Goal: Check status: Check status

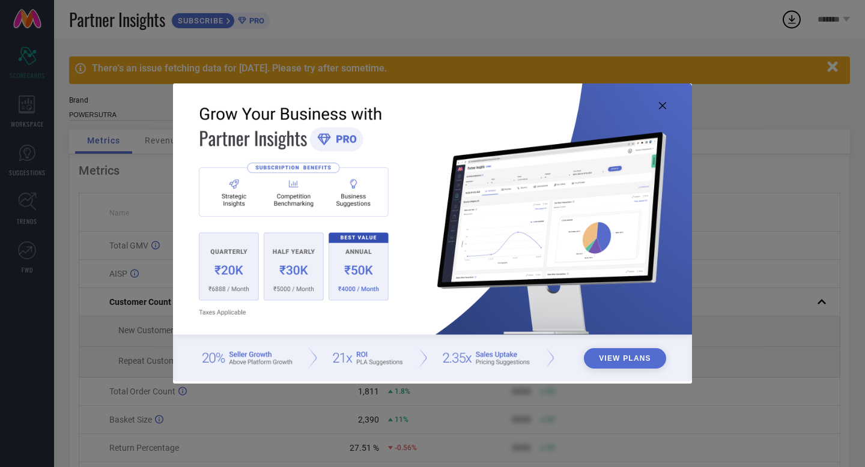
click at [663, 106] on icon at bounding box center [662, 105] width 7 height 7
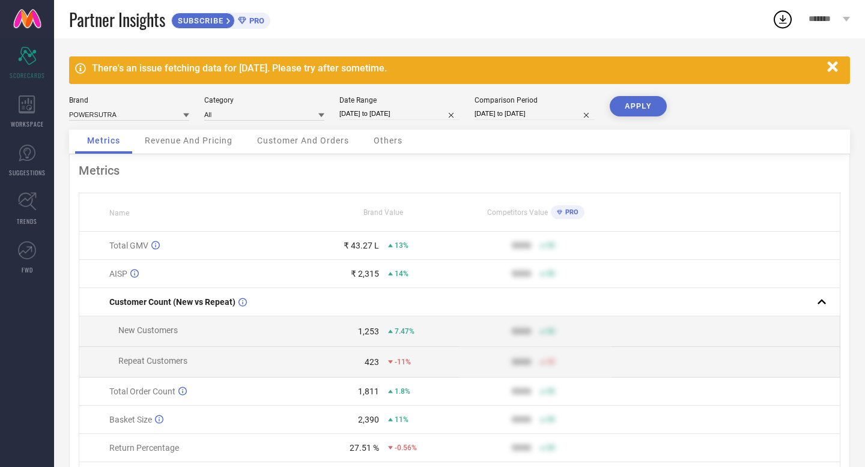
click at [835, 65] on icon "button" at bounding box center [832, 66] width 10 height 10
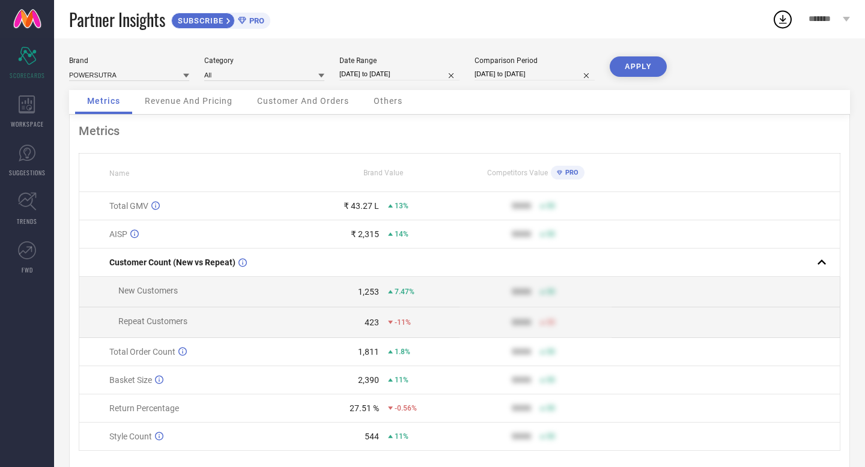
click at [393, 75] on input "27-07-2025 to 26-08-2025" at bounding box center [399, 74] width 120 height 13
select select "6"
select select "2025"
select select "7"
select select "2025"
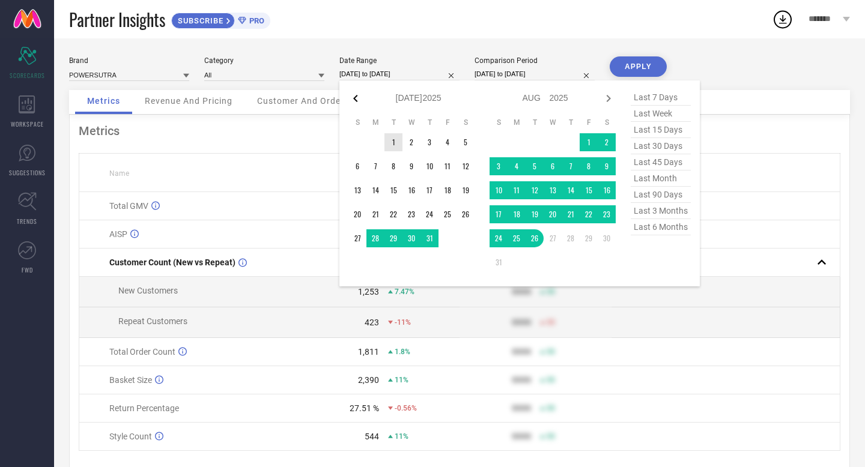
click at [355, 99] on icon at bounding box center [355, 98] width 4 height 7
select select "5"
select select "2025"
select select "6"
select select "2025"
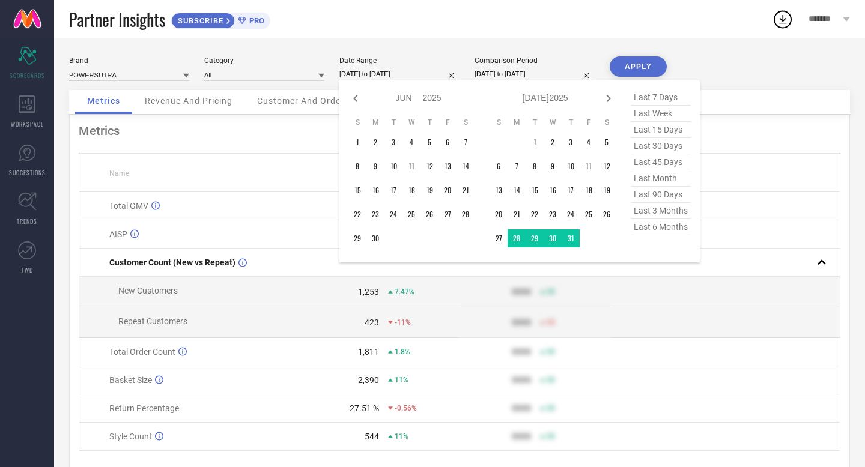
click at [704, 297] on td at bounding box center [726, 292] width 228 height 31
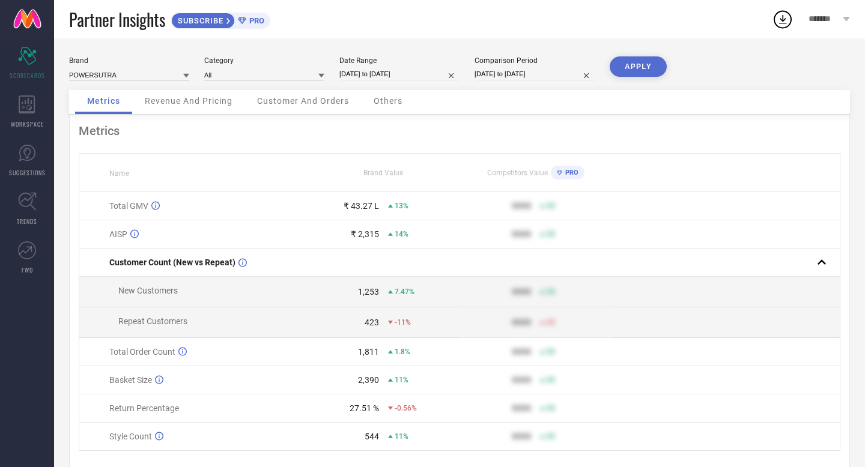
click at [398, 74] on input "27-07-2025 to 26-08-2025" at bounding box center [399, 74] width 120 height 13
select select "6"
select select "2025"
select select "7"
select select "2025"
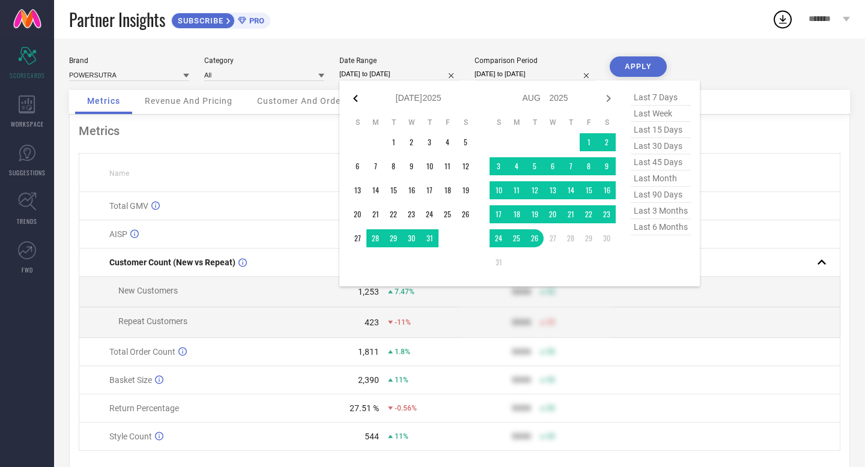
click at [357, 99] on icon at bounding box center [355, 98] width 14 height 14
select select "5"
select select "2025"
select select "6"
select select "2025"
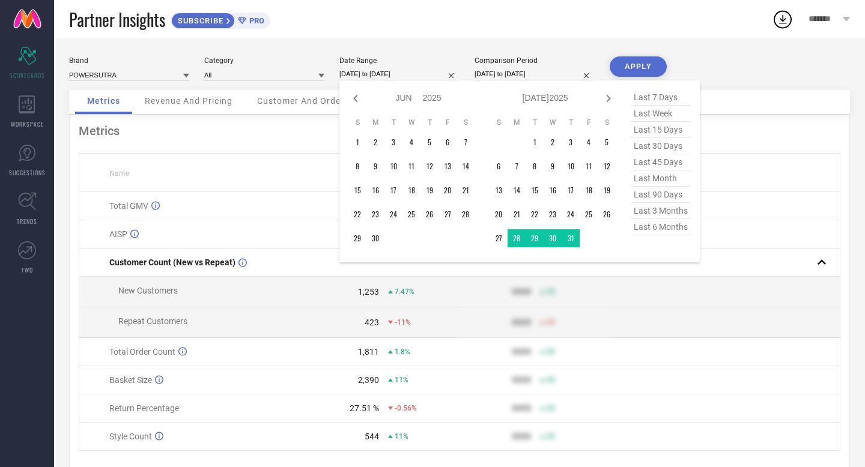
click at [357, 99] on icon at bounding box center [355, 98] width 14 height 14
select select "4"
select select "2025"
select select "5"
select select "2025"
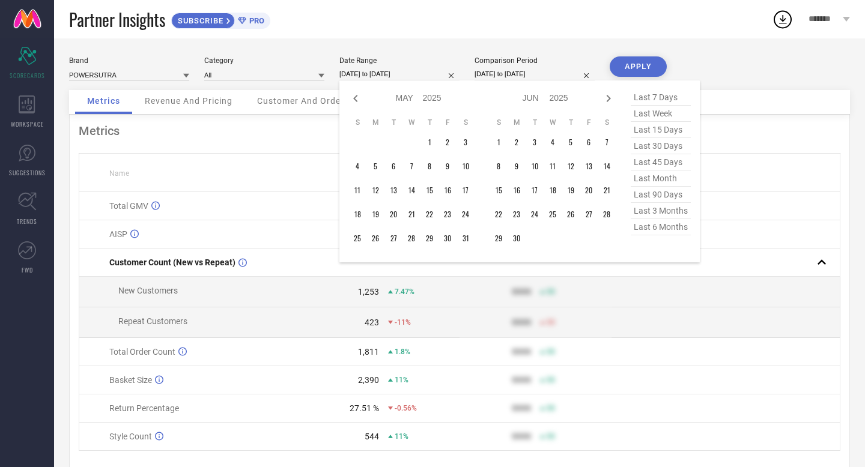
click at [427, 16] on div "Partner Insights SUBSCRIBE PRO" at bounding box center [420, 19] width 703 height 38
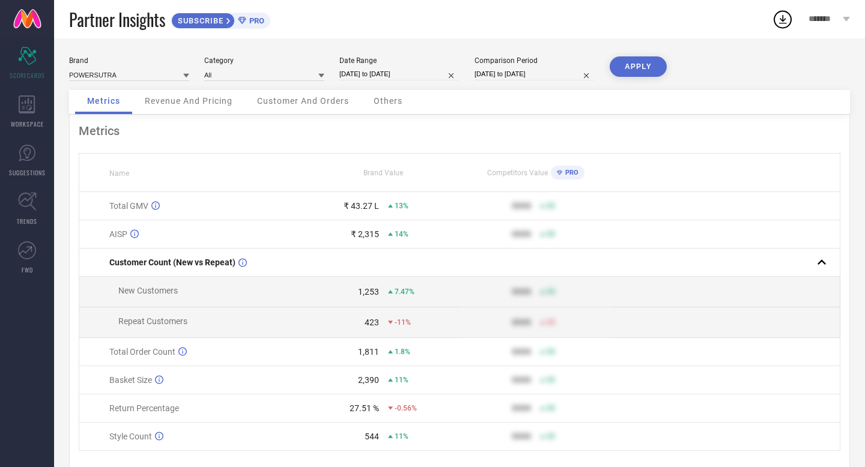
click at [380, 69] on input "27-07-2025 to 26-08-2025" at bounding box center [399, 74] width 120 height 13
select select "6"
select select "2025"
select select "7"
select select "2025"
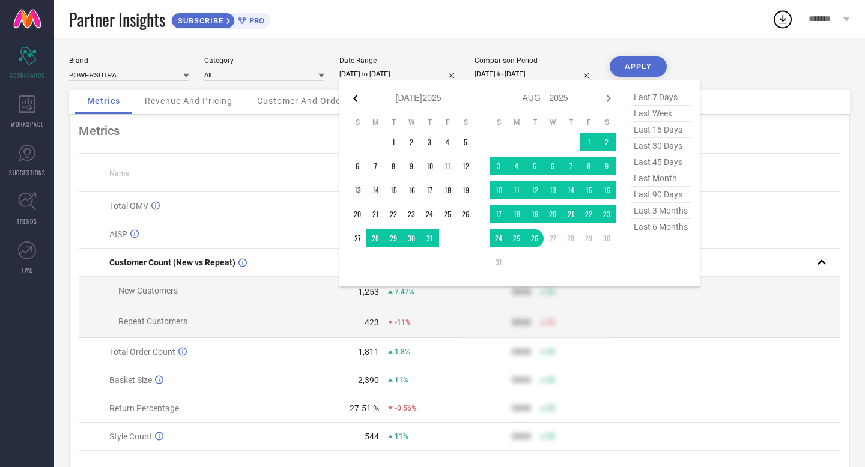
click at [355, 97] on icon at bounding box center [355, 98] width 4 height 7
select select "5"
select select "2025"
select select "6"
select select "2025"
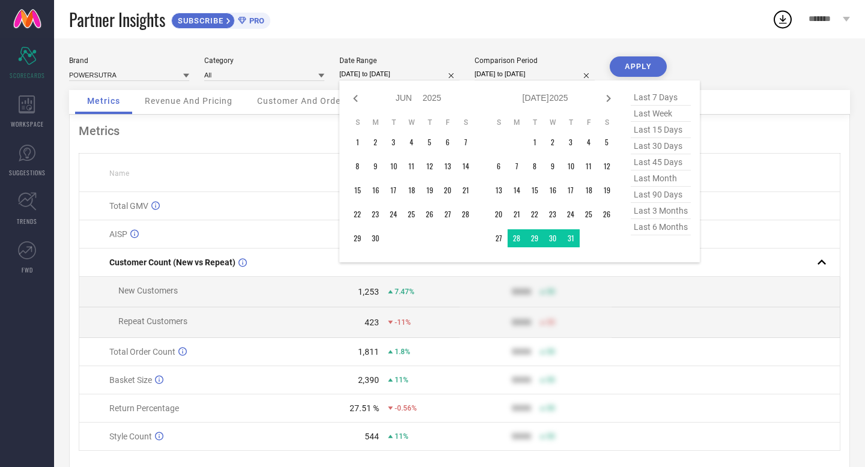
click at [355, 97] on icon at bounding box center [355, 98] width 4 height 7
select select "2"
select select "2025"
select select "3"
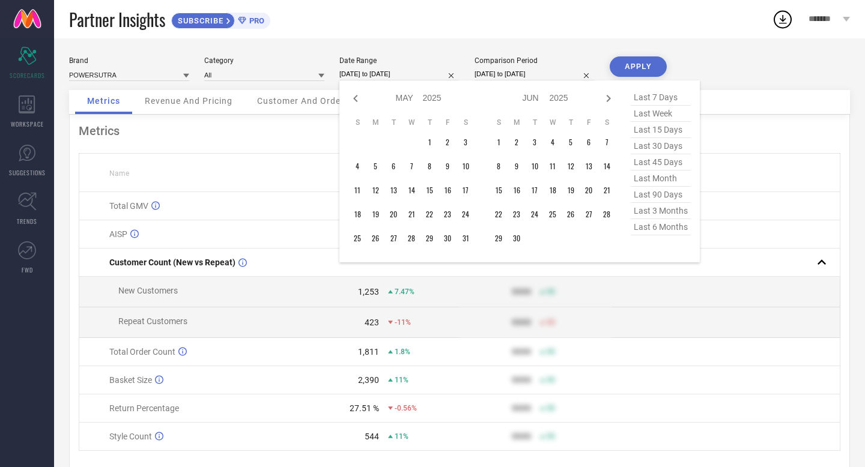
select select "2025"
click at [355, 97] on icon at bounding box center [355, 98] width 4 height 7
select select "11"
select select "2024"
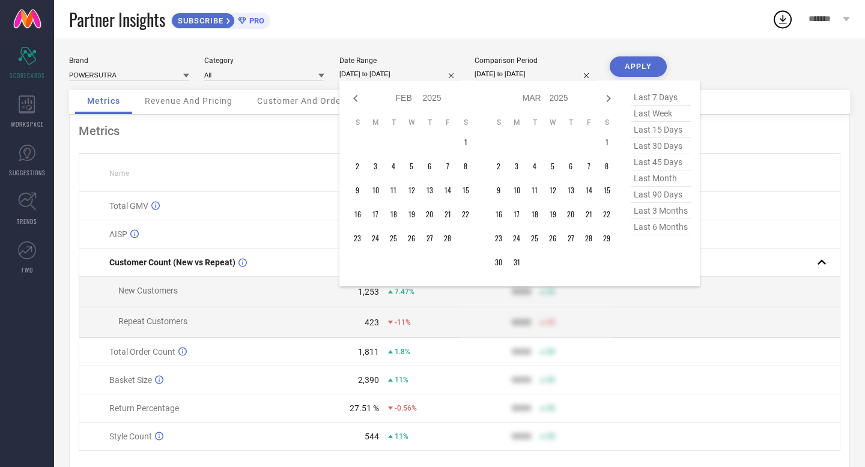
select select "2025"
click at [355, 97] on icon at bounding box center [355, 98] width 4 height 7
select select "10"
select select "2024"
select select "11"
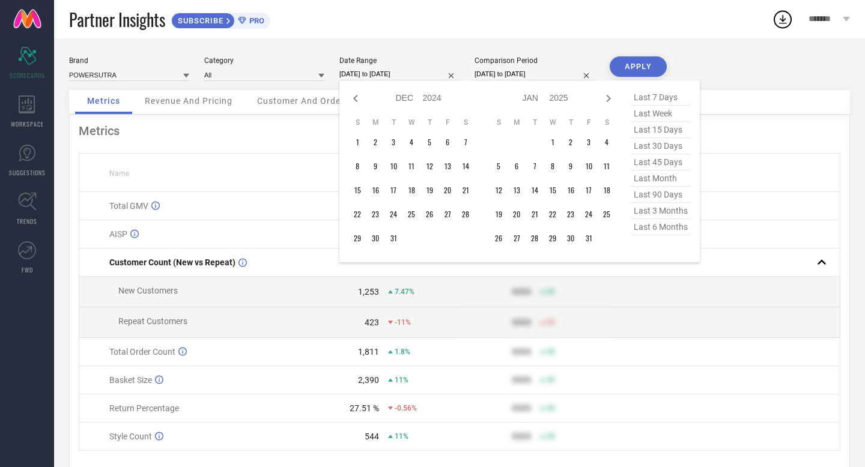
select select "2024"
click at [355, 97] on icon at bounding box center [355, 98] width 4 height 7
select select "7"
select select "2024"
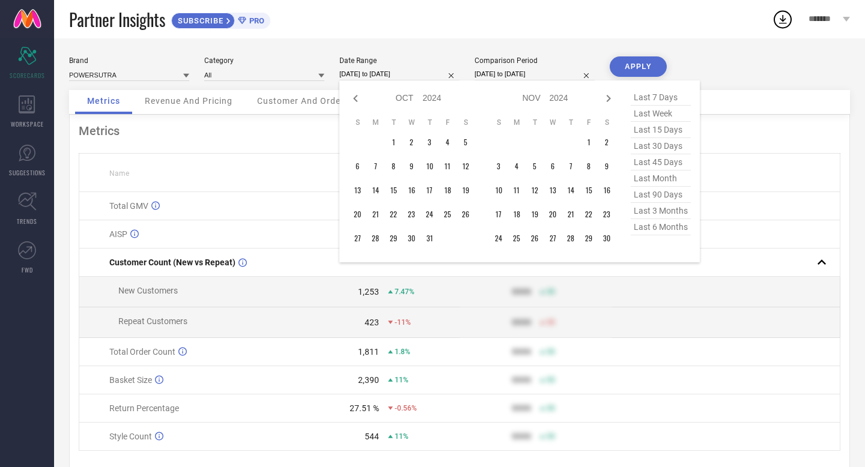
select select "8"
select select "2024"
click at [355, 97] on icon at bounding box center [355, 98] width 4 height 7
select select "6"
select select "2024"
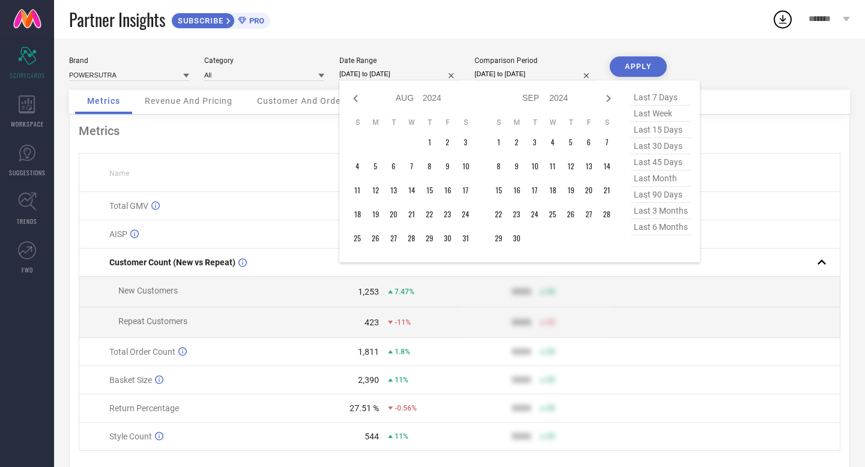
select select "7"
select select "2024"
click at [351, 96] on icon at bounding box center [355, 98] width 14 height 14
select select "5"
select select "2024"
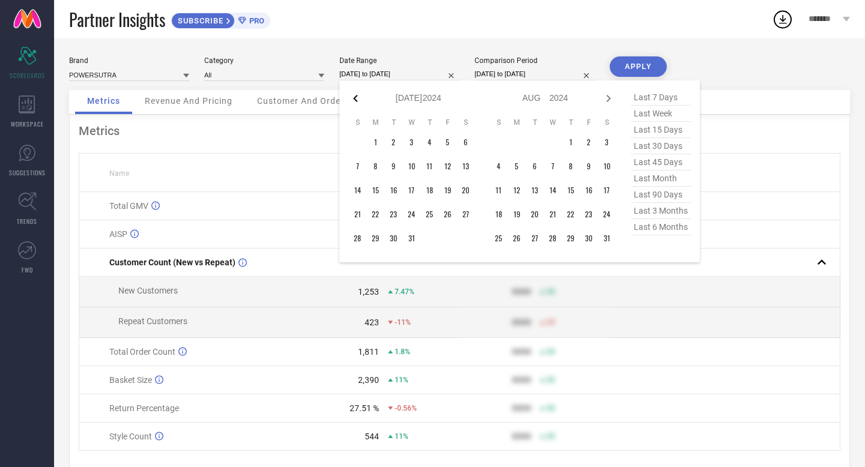
select select "6"
select select "2024"
click at [351, 96] on icon at bounding box center [355, 98] width 14 height 14
select select "4"
select select "2024"
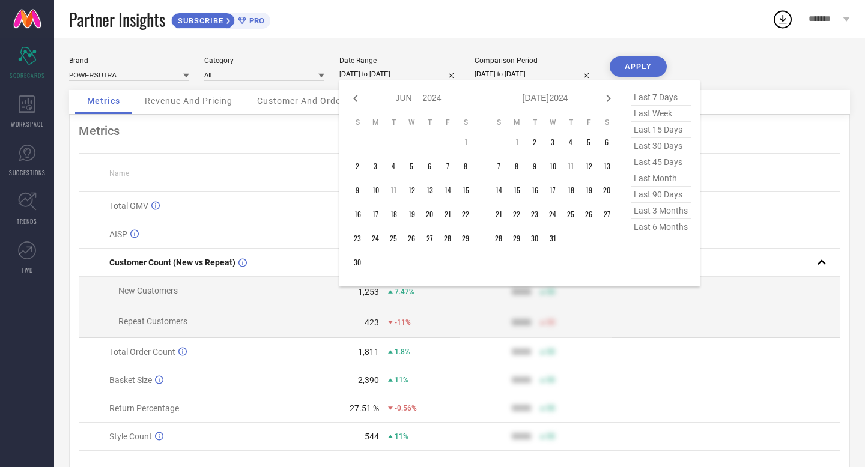
select select "5"
select select "2024"
click at [351, 96] on icon at bounding box center [355, 98] width 14 height 14
select select "3"
select select "2024"
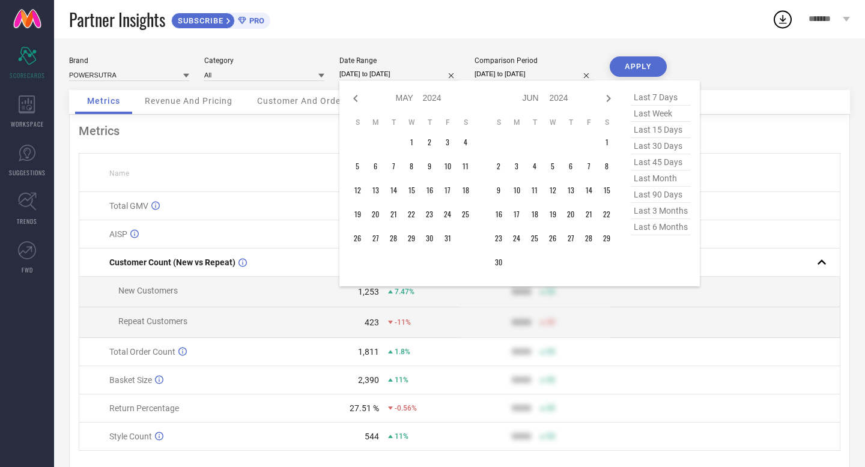
select select "4"
select select "2024"
click at [380, 142] on td "1" at bounding box center [376, 142] width 18 height 18
type input "After 01-04-2024"
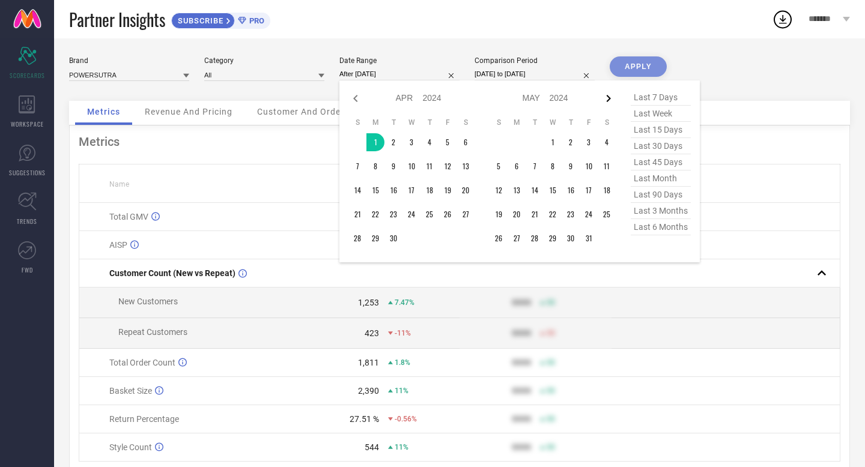
click at [612, 97] on icon at bounding box center [608, 98] width 14 height 14
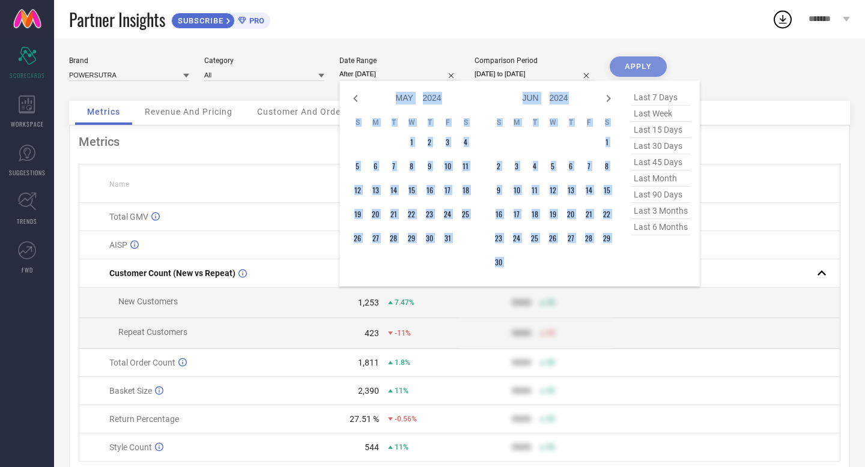
select select "6"
select select "2024"
select select "7"
select select "2024"
click at [612, 97] on icon at bounding box center [608, 98] width 14 height 14
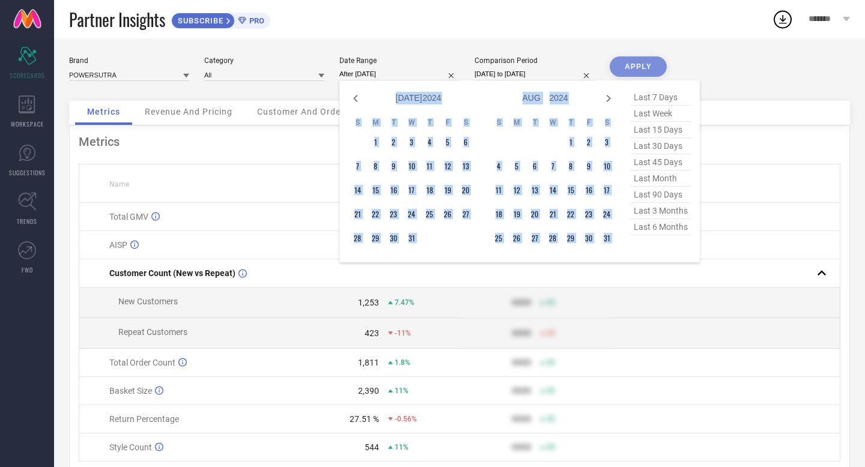
select select "7"
select select "2024"
select select "8"
select select "2024"
click at [612, 97] on icon at bounding box center [608, 98] width 14 height 14
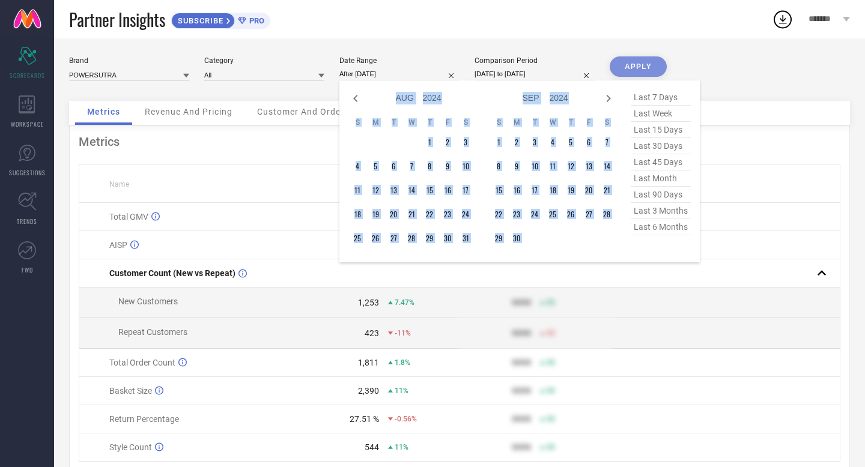
select select "9"
select select "2024"
select select "10"
select select "2024"
click at [612, 97] on icon at bounding box center [608, 98] width 14 height 14
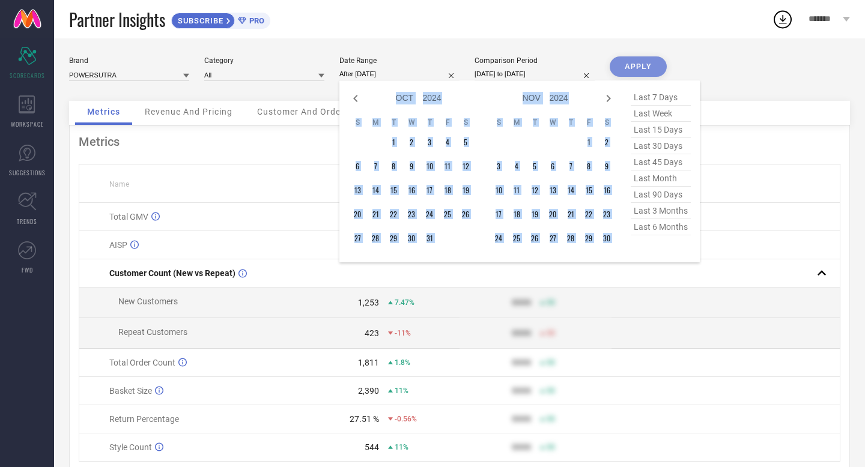
select select "10"
select select "2024"
select select "11"
select select "2024"
click at [612, 97] on icon at bounding box center [608, 98] width 14 height 14
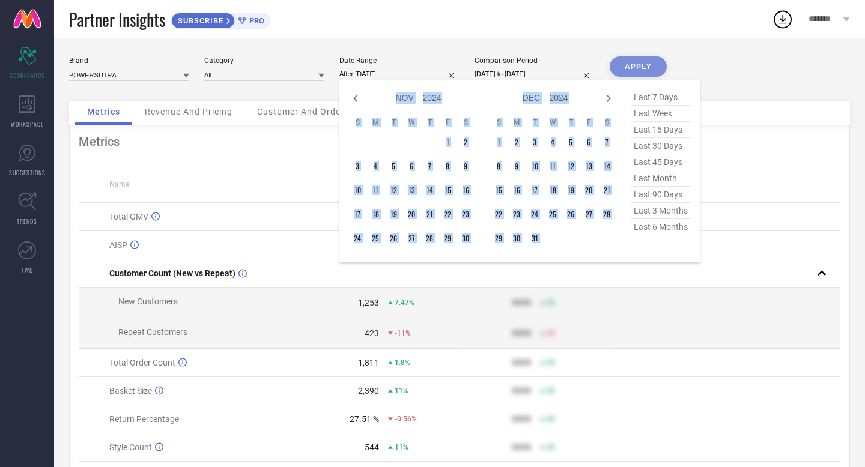
select select "11"
select select "2024"
select select "2025"
click at [612, 97] on icon at bounding box center [608, 98] width 14 height 14
select select "2025"
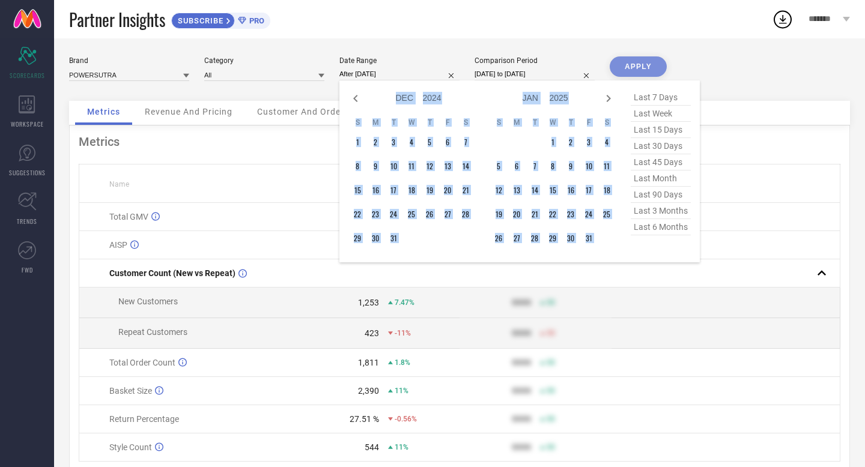
select select "1"
select select "2025"
click at [612, 97] on icon at bounding box center [608, 98] width 14 height 14
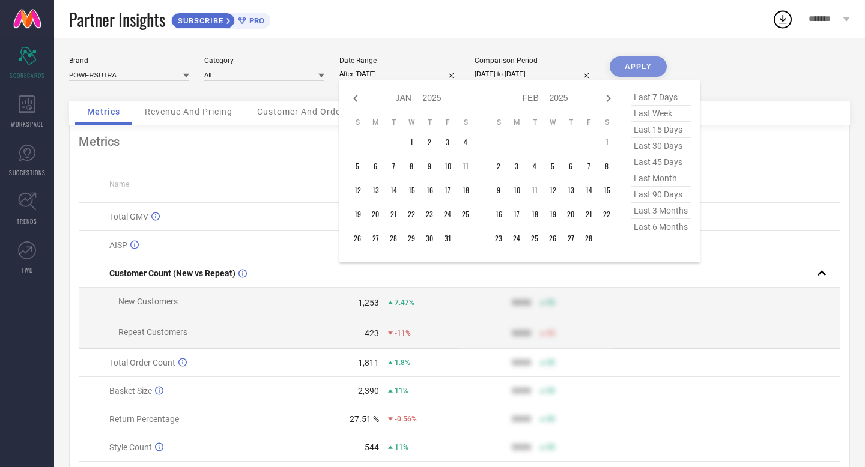
select select "1"
select select "2025"
select select "2"
select select "2025"
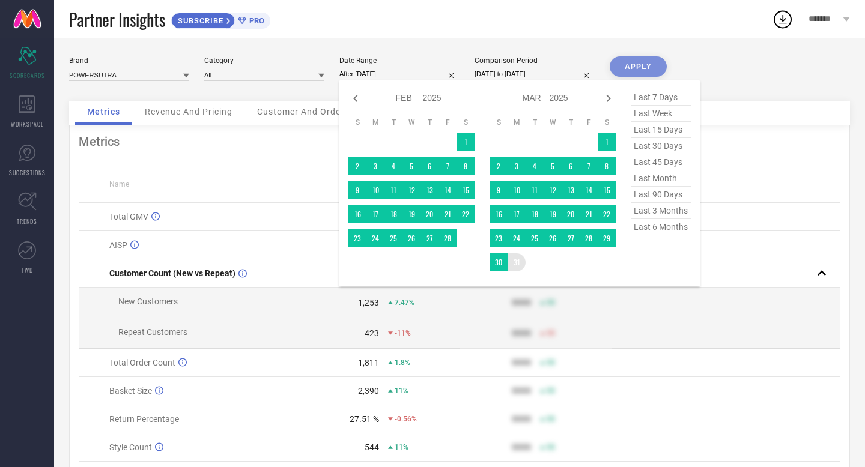
type input "[DATE] to [DATE]"
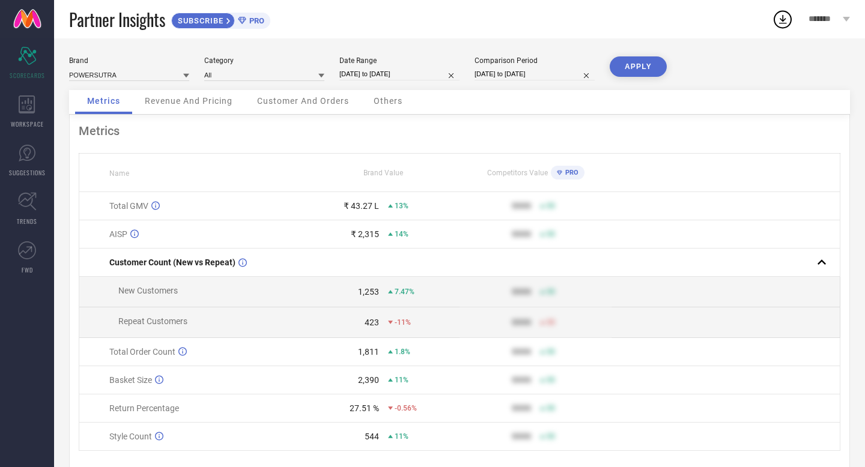
click at [636, 67] on button "APPLY" at bounding box center [638, 66] width 57 height 20
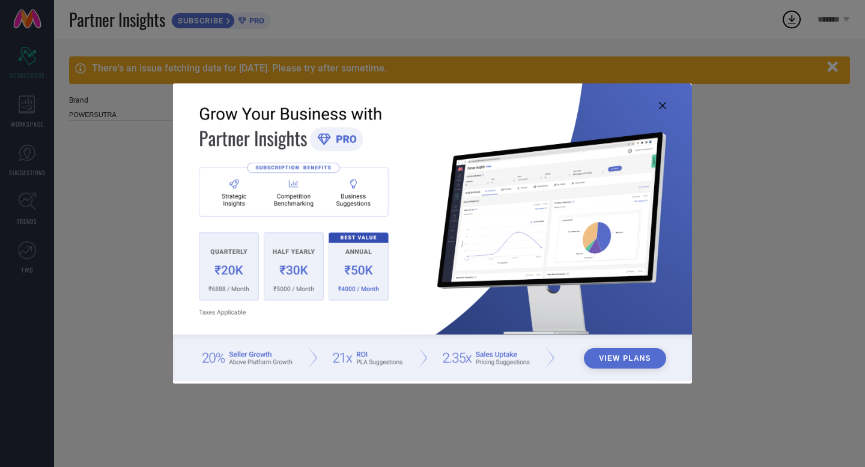
type input "All"
click at [665, 104] on icon at bounding box center [662, 105] width 7 height 7
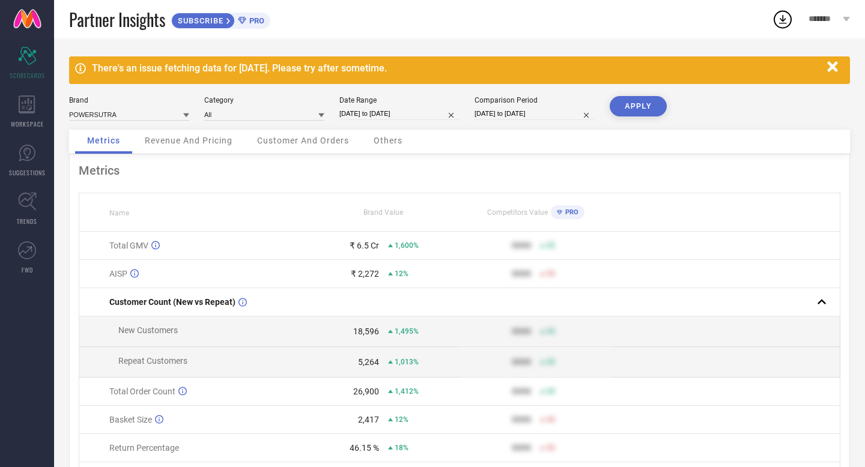
click at [395, 115] on input "[DATE] to [DATE]" at bounding box center [399, 114] width 120 height 13
select select "3"
select select "2024"
select select "4"
select select "2024"
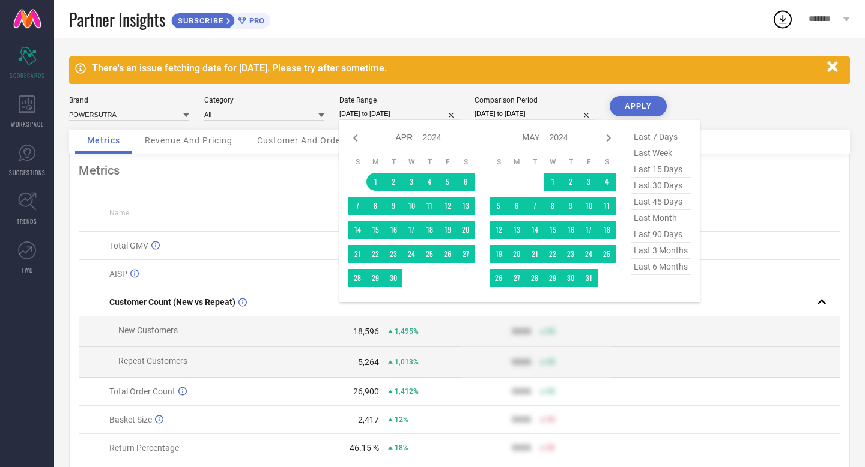
click at [755, 108] on div "Brand POWERSUTRA Category All Date Range [DATE] to [DATE] Jan Feb Mar Apr May J…" at bounding box center [459, 113] width 781 height 34
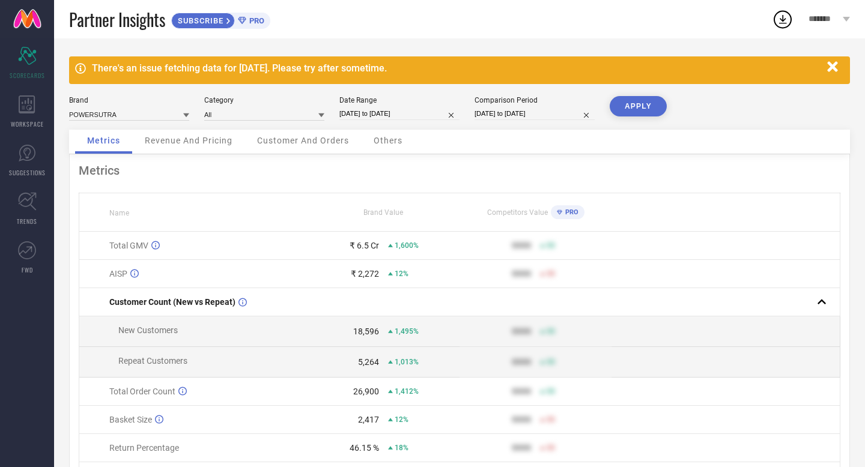
click at [837, 68] on icon "button" at bounding box center [833, 66] width 15 height 15
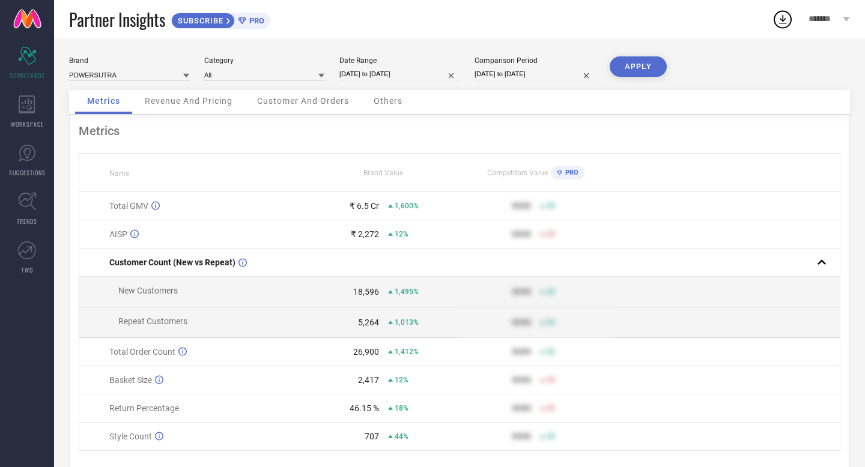
click at [832, 19] on span "*******" at bounding box center [824, 19] width 31 height 10
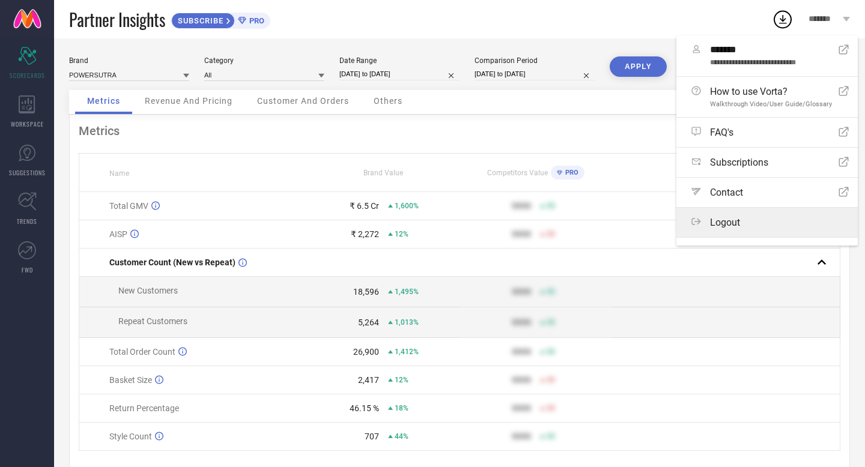
click at [749, 224] on div "Logout" at bounding box center [770, 222] width 157 height 11
click at [0, 0] on button "Logout" at bounding box center [0, 0] width 0 height 0
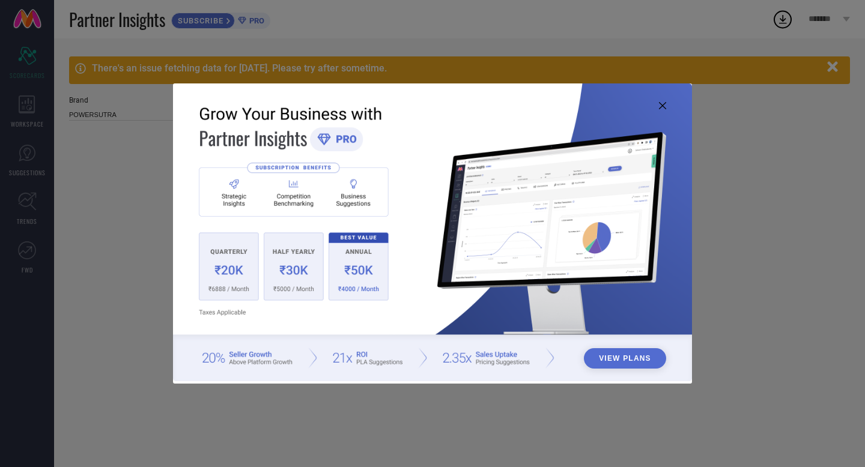
type input "All"
click at [663, 104] on icon at bounding box center [662, 105] width 7 height 7
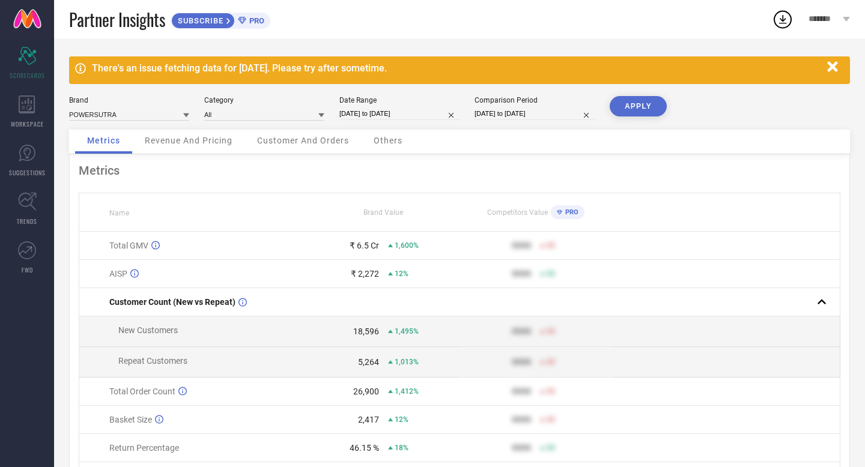
click at [835, 62] on icon "button" at bounding box center [833, 66] width 15 height 15
